Goal: Task Accomplishment & Management: Use online tool/utility

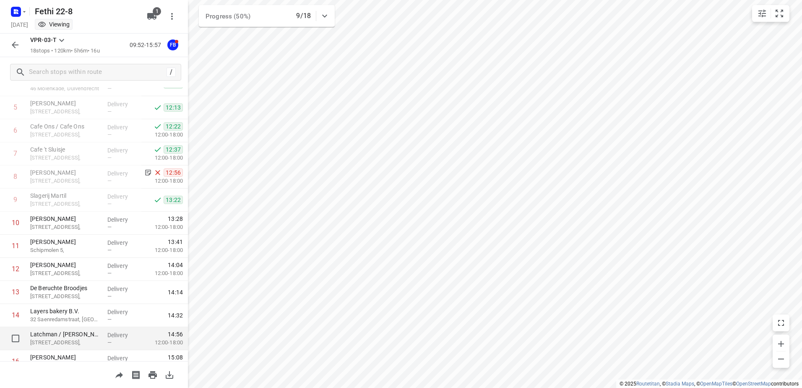
scroll to position [123, 0]
click at [24, 14] on icon "button" at bounding box center [24, 11] width 7 height 7
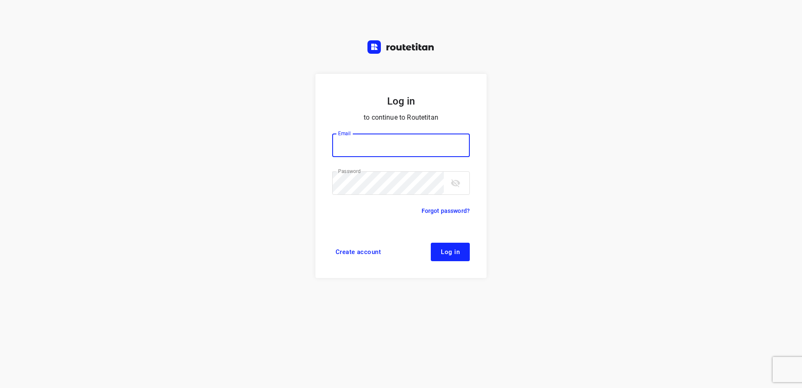
type input "[EMAIL_ADDRESS][DOMAIN_NAME]"
click at [459, 255] on span "Log in" at bounding box center [450, 251] width 19 height 7
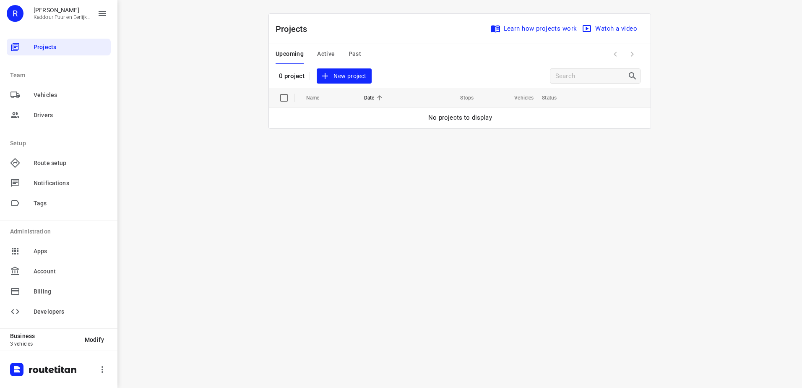
click at [325, 54] on span "Active" at bounding box center [326, 54] width 18 height 10
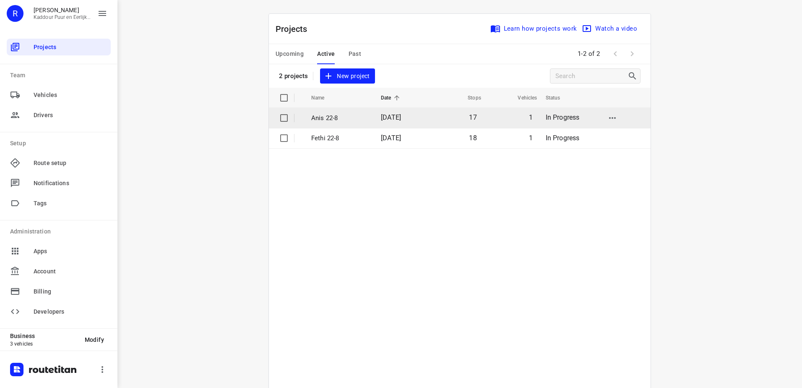
click at [318, 118] on p "Anis 22-8" at bounding box center [339, 118] width 57 height 10
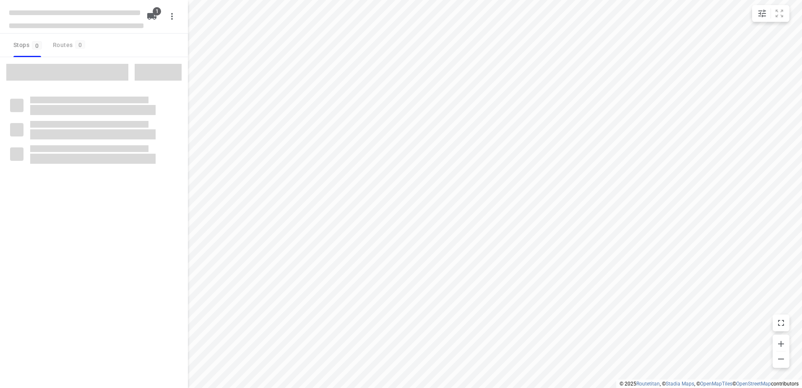
type input "distance"
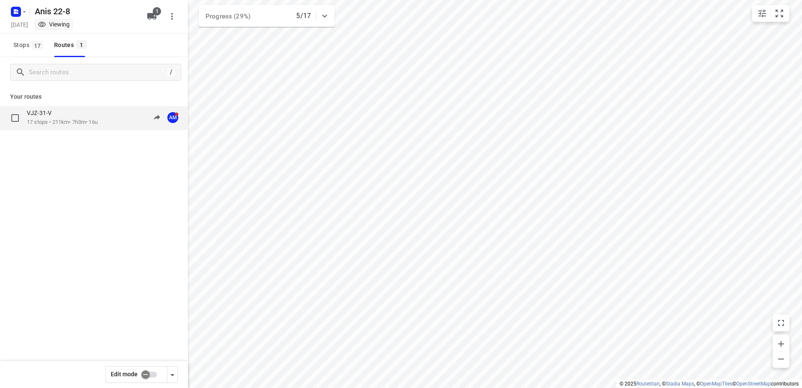
click at [48, 116] on p "VJZ-31-V" at bounding box center [42, 113] width 30 height 8
